Goal: Information Seeking & Learning: Find specific fact

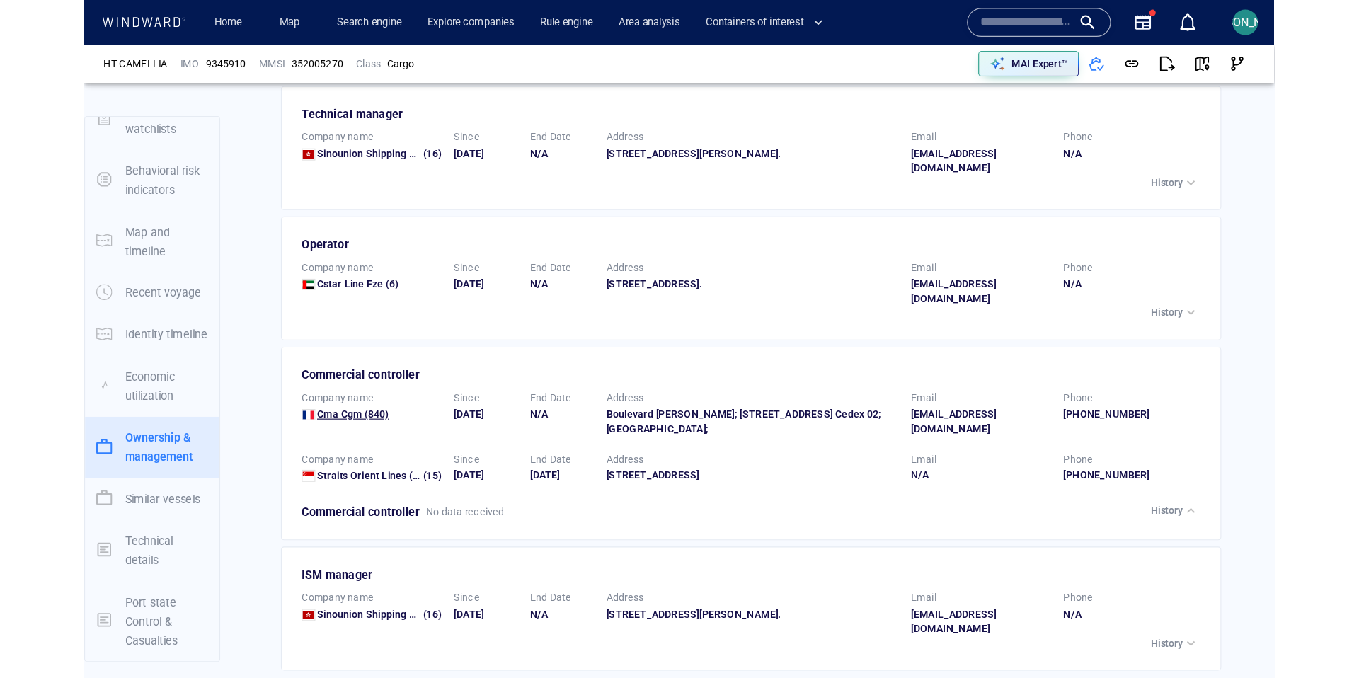
scroll to position [2572, 0]
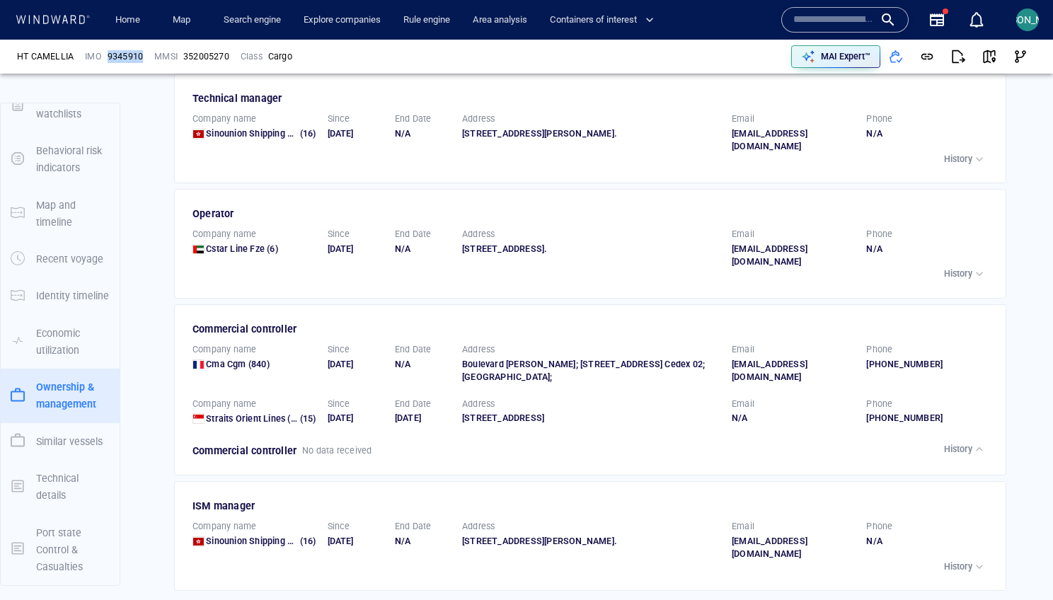
drag, startPoint x: 146, startPoint y: 56, endPoint x: 108, endPoint y: 57, distance: 38.3
click at [108, 57] on div "9345910" at bounding box center [125, 56] width 41 height 18
copy span "9345910"
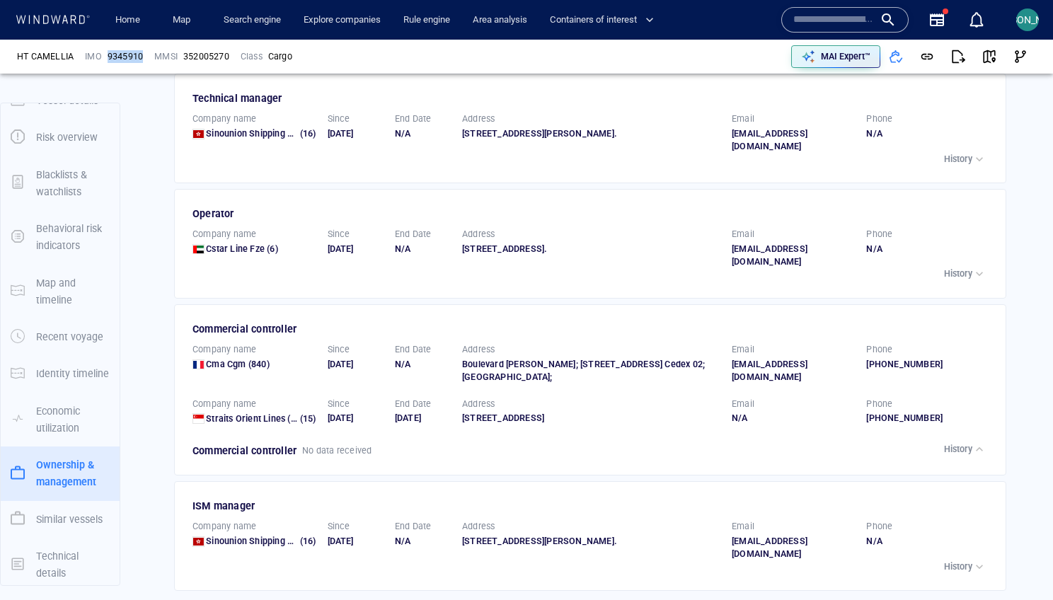
scroll to position [21, 0]
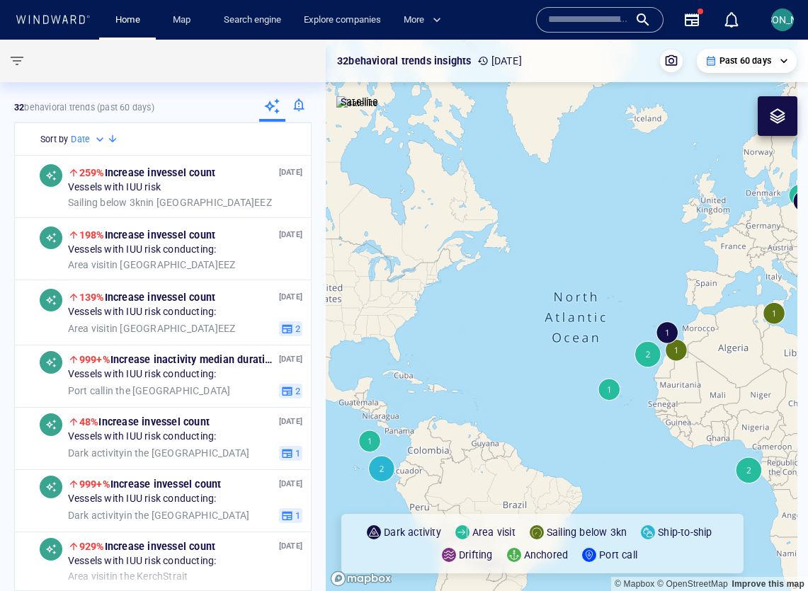
click at [591, 32] on div at bounding box center [599, 19] width 127 height 25
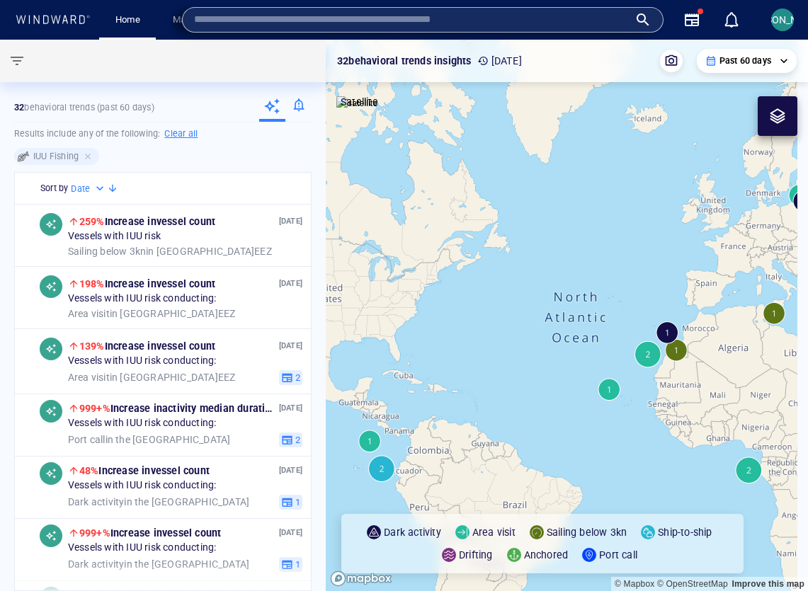
click at [573, 23] on input "text" at bounding box center [411, 19] width 435 height 21
paste input "*******"
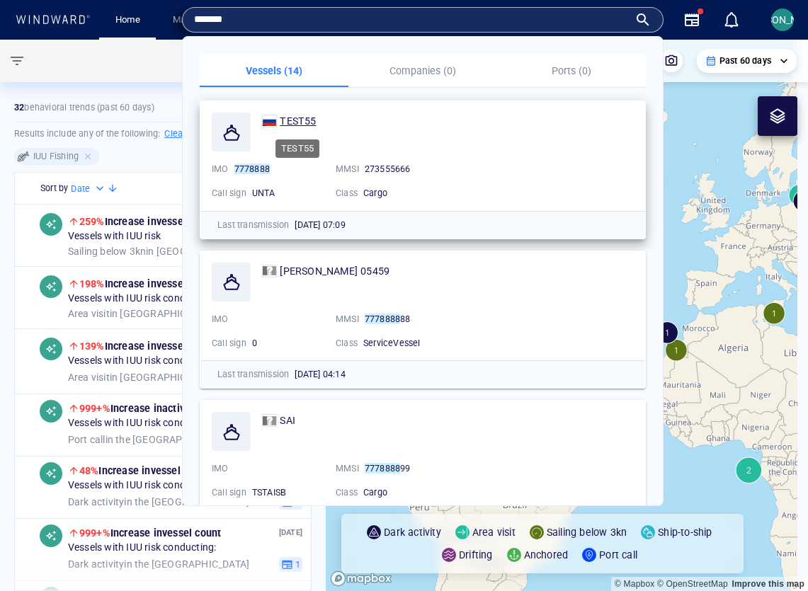
type input "*******"
click at [295, 123] on span "TEST55" at bounding box center [298, 120] width 36 height 11
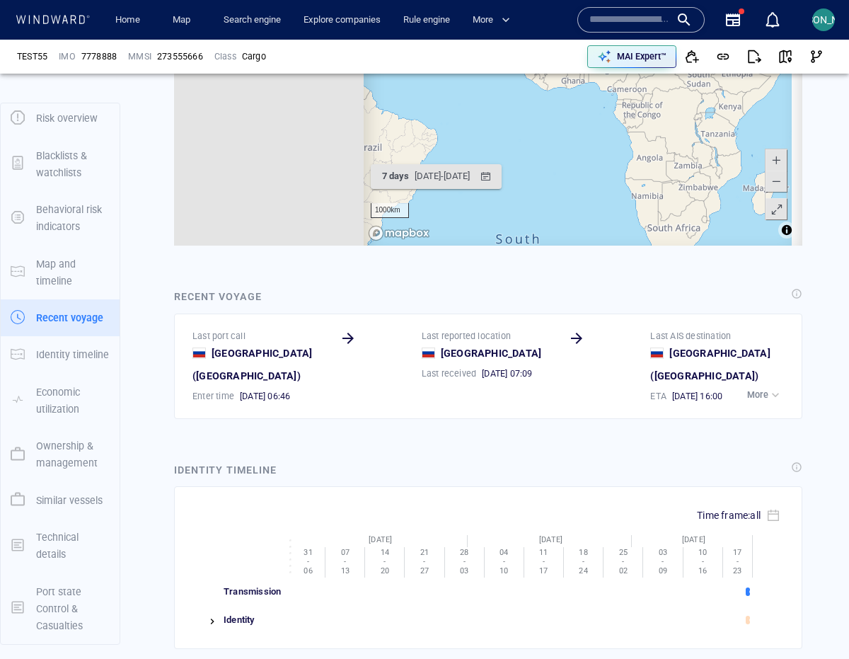
scroll to position [1234, 0]
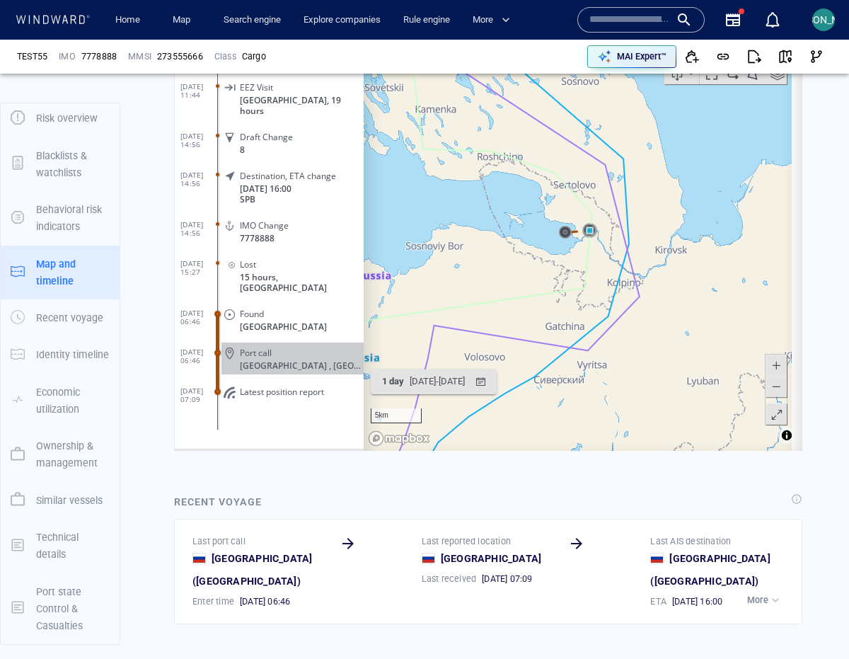
scroll to position [939, 0]
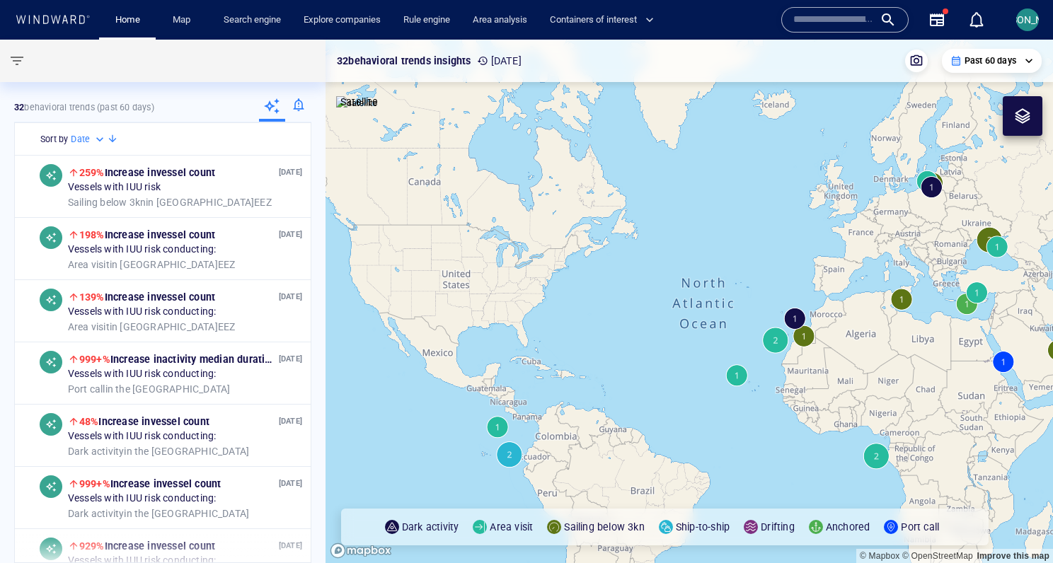
click at [800, 19] on input "text" at bounding box center [834, 19] width 81 height 21
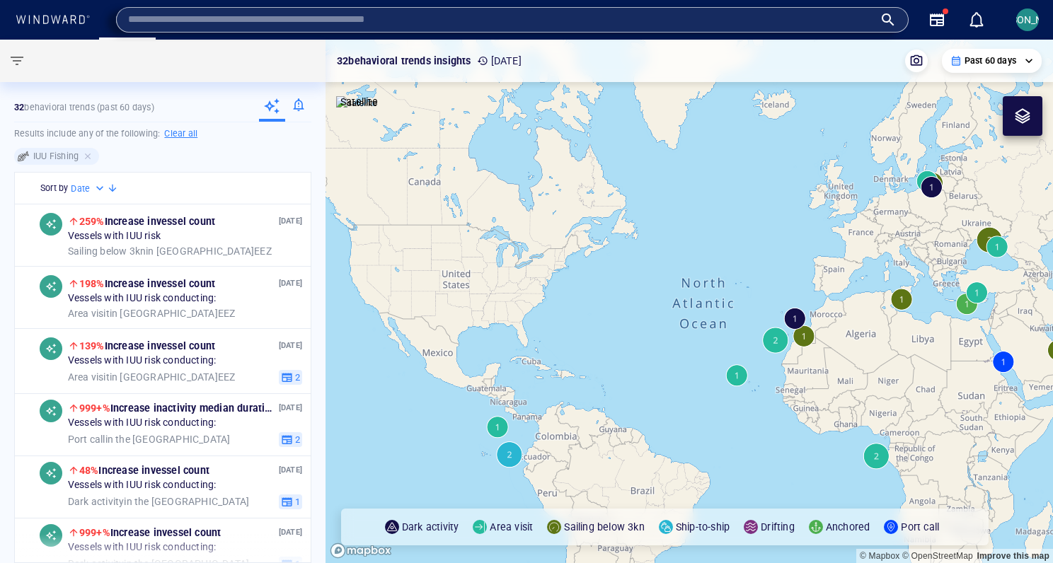
paste input "*******"
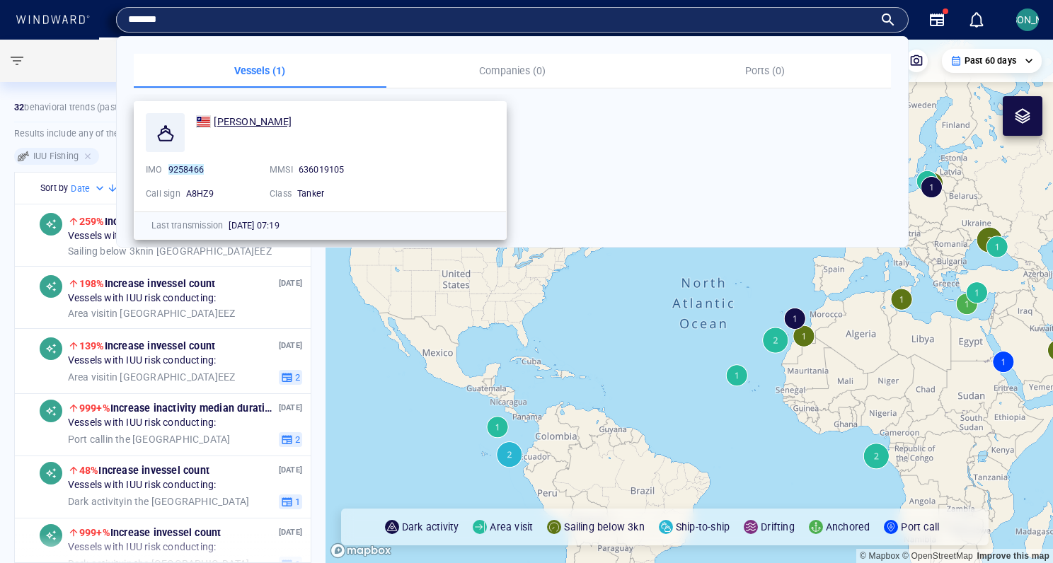
type input "*******"
click at [209, 119] on span at bounding box center [203, 121] width 15 height 13
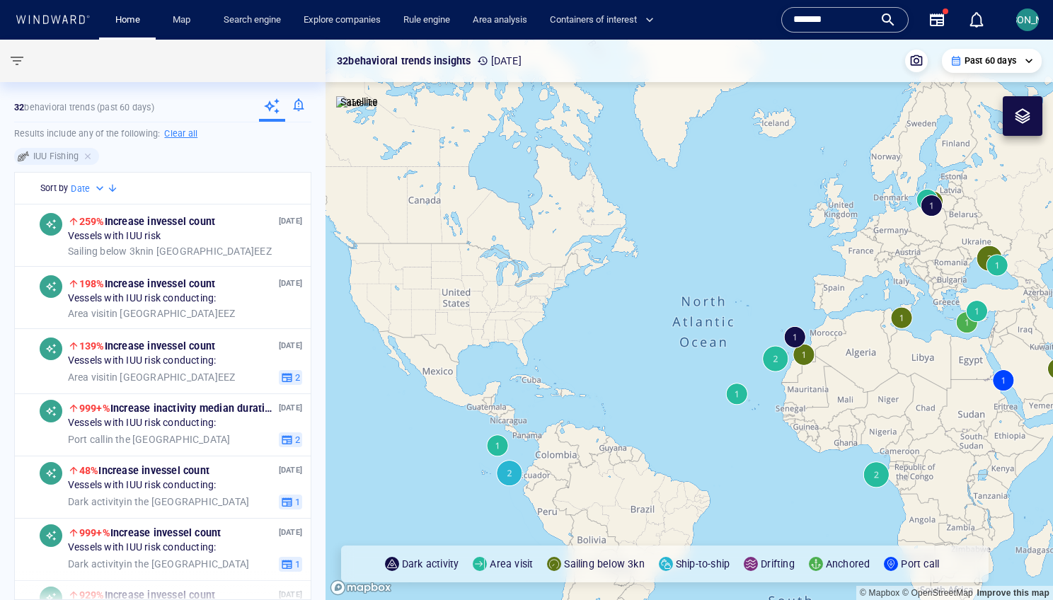
click at [848, 16] on input "*******" at bounding box center [834, 19] width 81 height 21
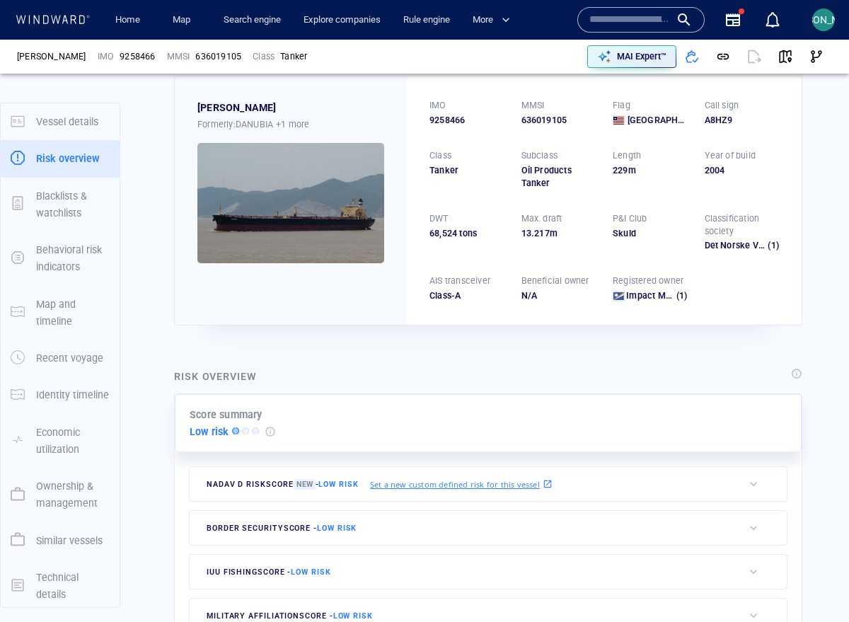
scroll to position [37, 0]
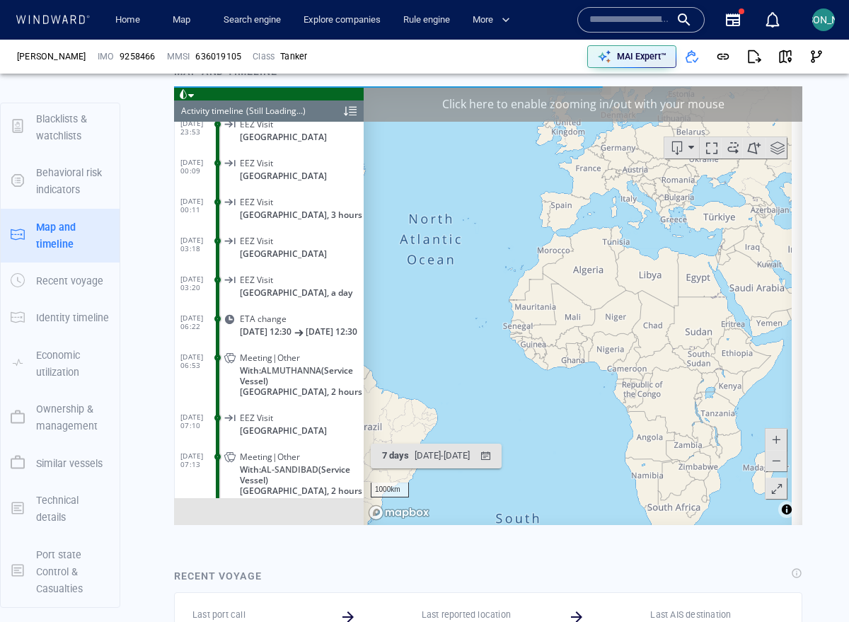
scroll to position [7148, 0]
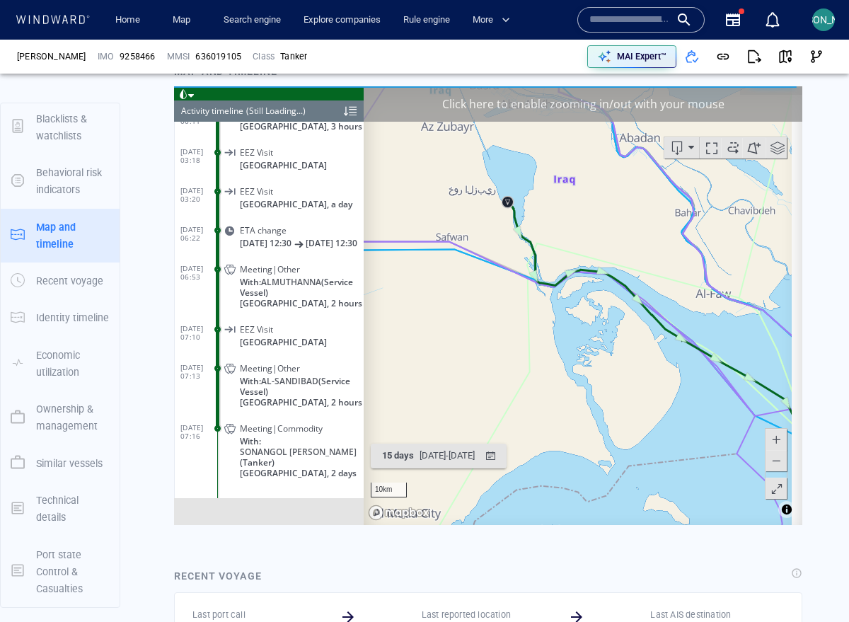
drag, startPoint x: 462, startPoint y: 213, endPoint x: 560, endPoint y: 246, distance: 103.2
click at [560, 246] on canvas "Map" at bounding box center [578, 305] width 428 height 439
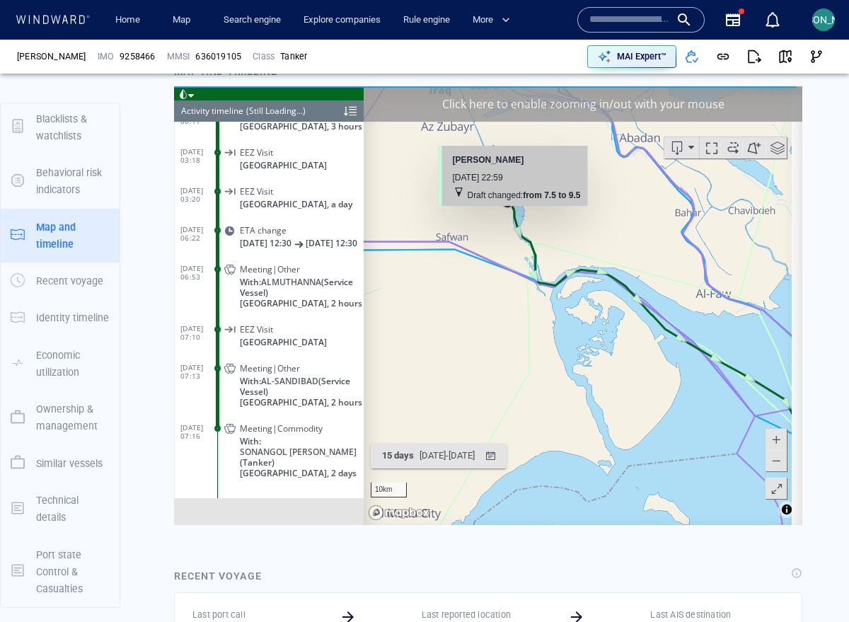
click at [513, 199] on div "Draft changed: from 7.5 to 9.5" at bounding box center [523, 195] width 113 height 14
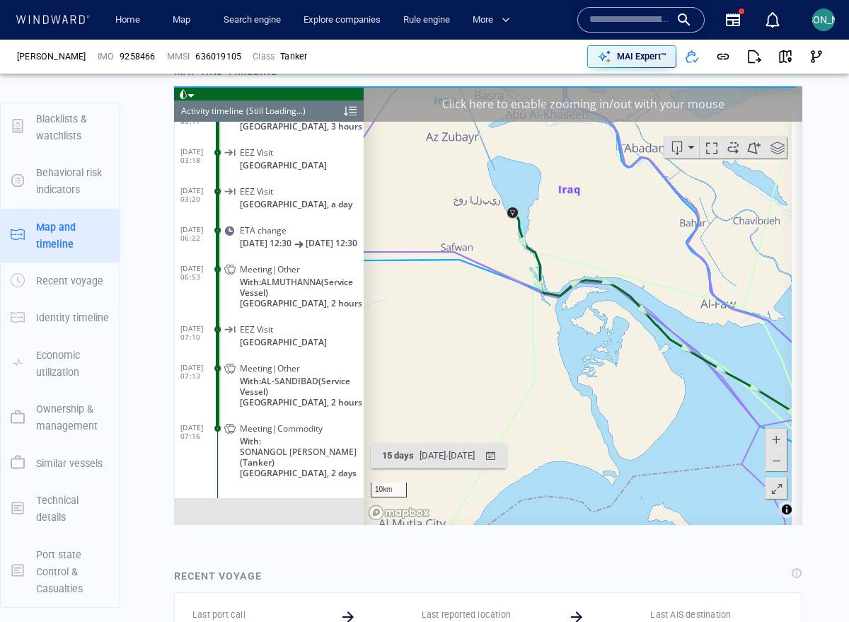
click at [534, 193] on canvas "Map" at bounding box center [578, 305] width 428 height 439
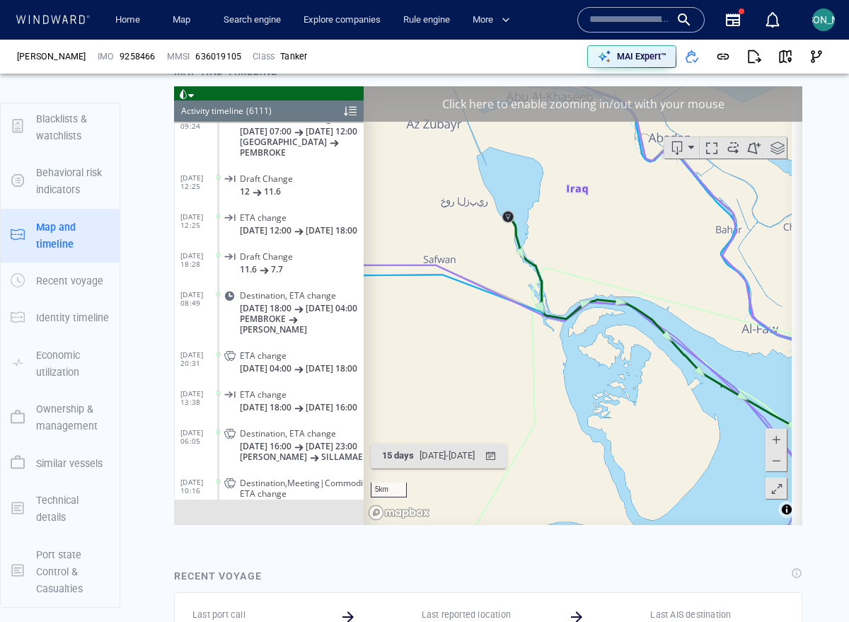
click at [520, 225] on canvas "Map" at bounding box center [578, 305] width 428 height 439
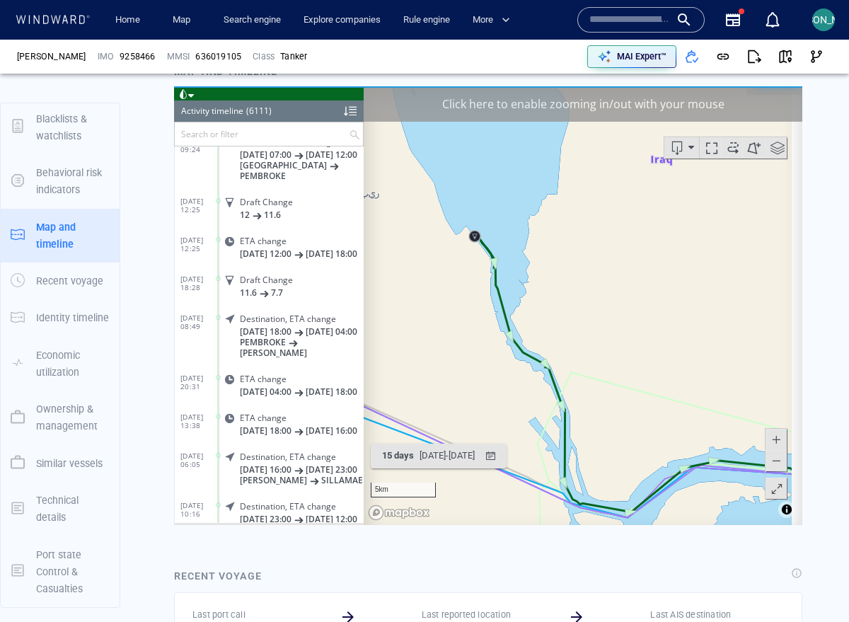
click at [505, 225] on canvas "Map" at bounding box center [578, 305] width 428 height 439
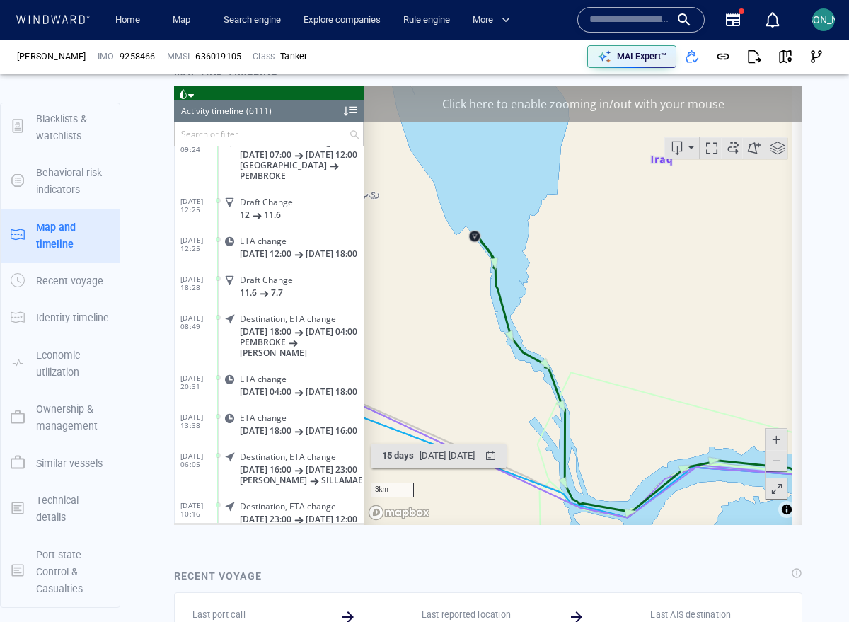
click at [505, 225] on canvas "Map" at bounding box center [578, 305] width 428 height 439
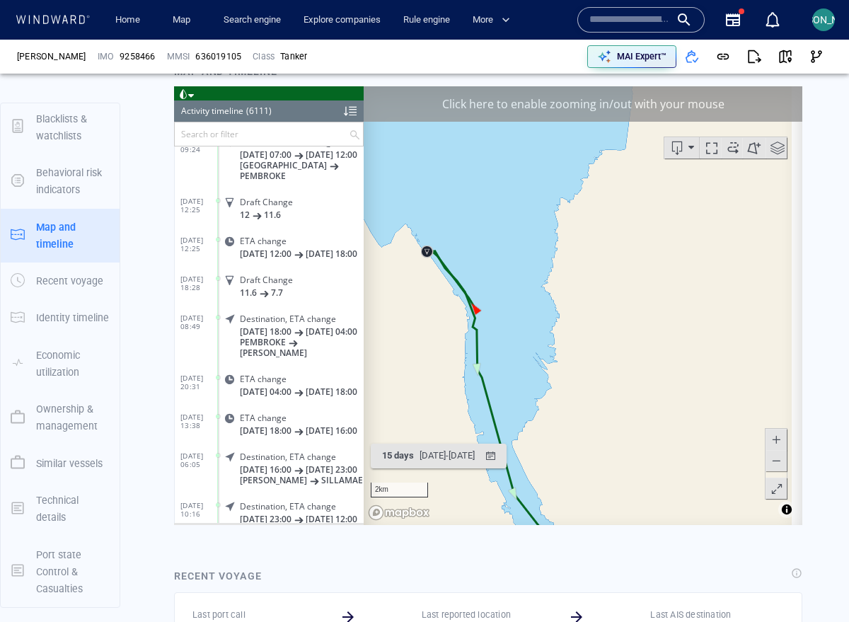
drag, startPoint x: 444, startPoint y: 246, endPoint x: 501, endPoint y: 238, distance: 58.0
click at [501, 238] on canvas "Map" at bounding box center [578, 305] width 428 height 439
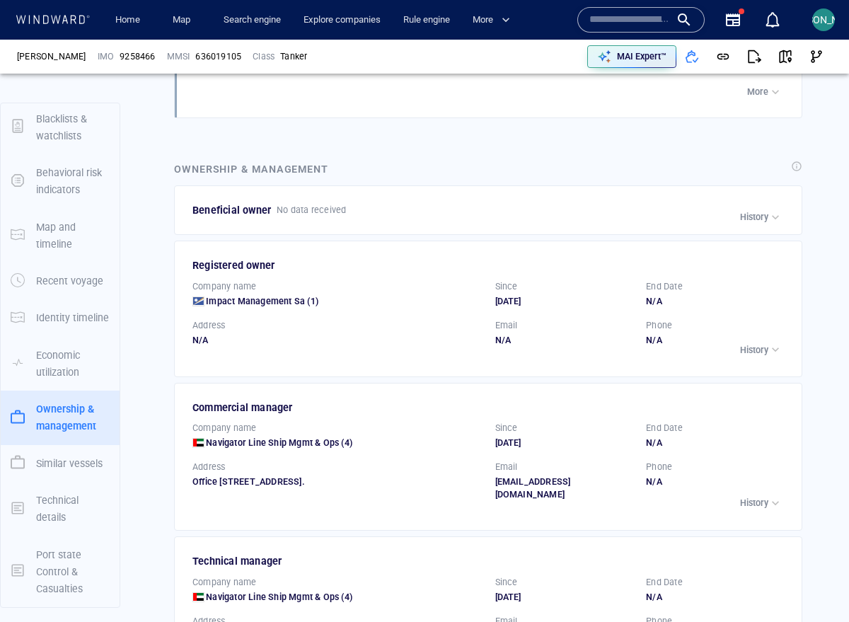
scroll to position [2144, 0]
click at [753, 210] on p "History" at bounding box center [754, 216] width 28 height 13
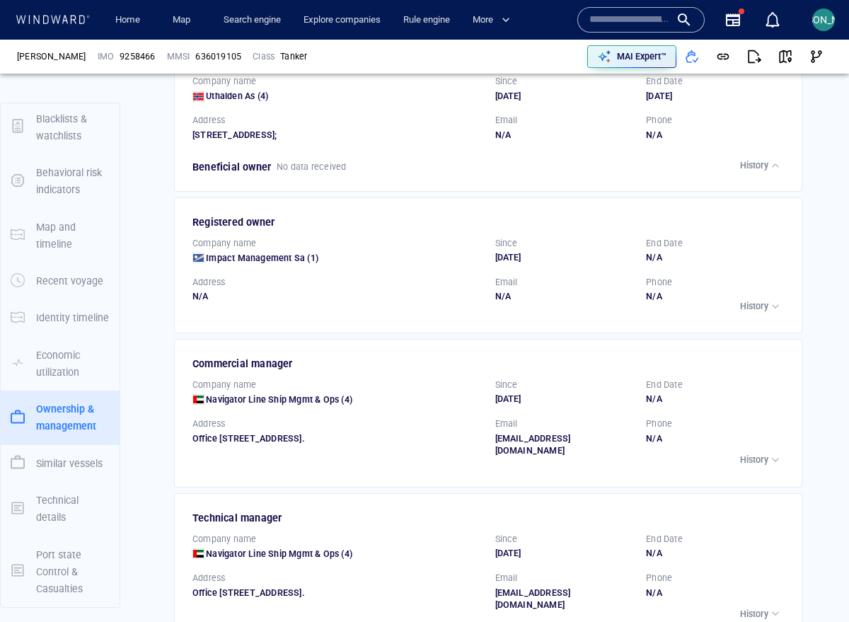
scroll to position [2040, 0]
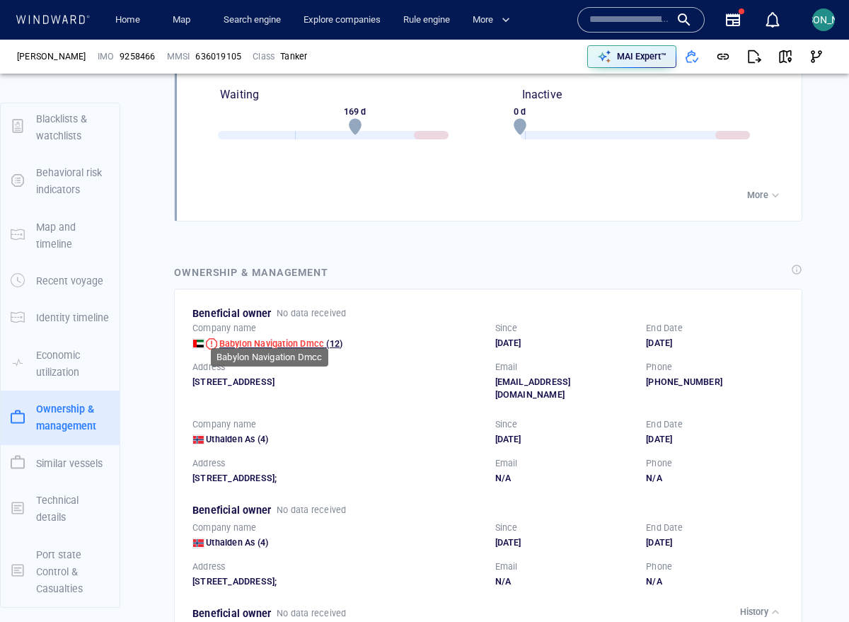
click at [277, 338] on span "Babylon Navigation Dmcc" at bounding box center [271, 343] width 105 height 11
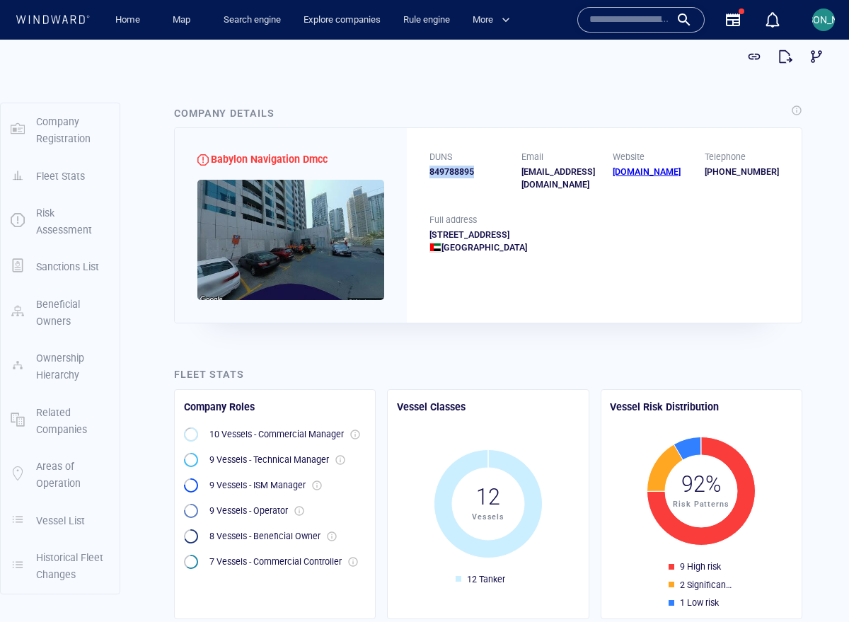
drag, startPoint x: 476, startPoint y: 171, endPoint x: 420, endPoint y: 166, distance: 56.1
click at [420, 166] on div "DUNS 849788895 Email [EMAIL_ADDRESS][DOMAIN_NAME] Website [DOMAIN_NAME] Telepho…" at bounding box center [604, 171] width 395 height 86
copy div "849788895"
